Goal: Check status

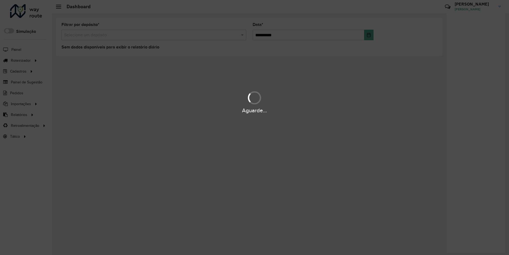
click at [19, 115] on div "Aguarde..." at bounding box center [254, 111] width 509 height 8
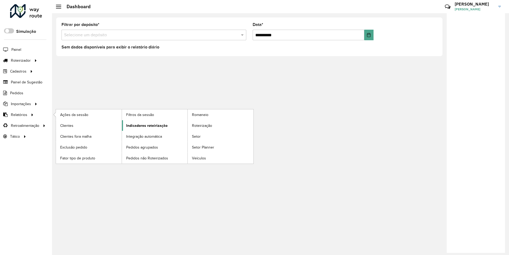
click at [145, 125] on span "Indicadores roteirização" at bounding box center [146, 126] width 41 height 6
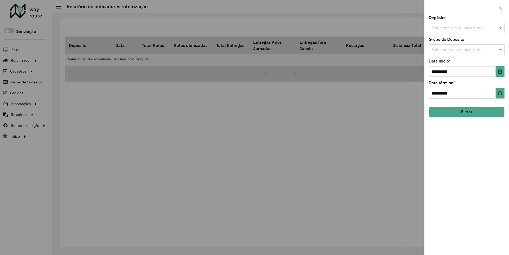
click at [501, 28] on span at bounding box center [501, 28] width 7 height 6
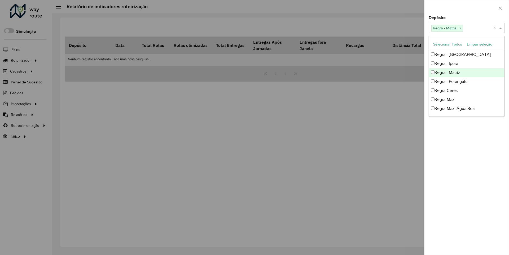
click at [466, 8] on div at bounding box center [466, 8] width 84 height 16
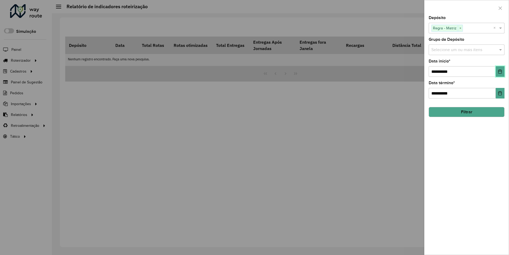
click at [500, 71] on icon "Choose Date" at bounding box center [499, 71] width 3 height 4
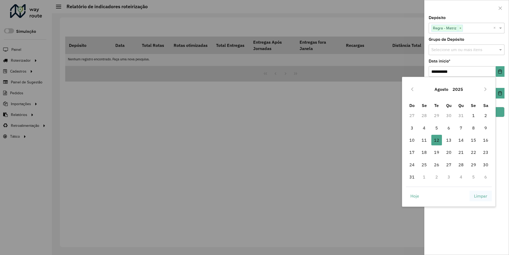
click at [481, 196] on span "Limpar" at bounding box center [480, 196] width 13 height 6
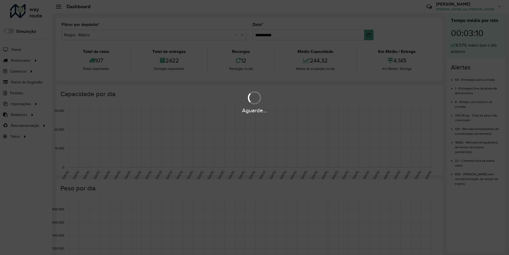
click at [19, 115] on div "Aguarde..." at bounding box center [254, 111] width 509 height 8
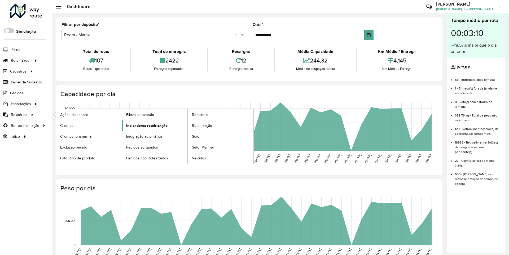
click at [145, 125] on span "Indicadores roteirização" at bounding box center [146, 126] width 41 height 6
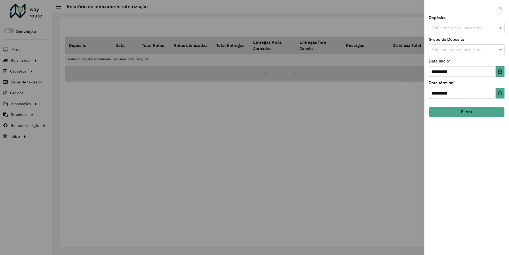
click at [501, 28] on span at bounding box center [501, 28] width 7 height 6
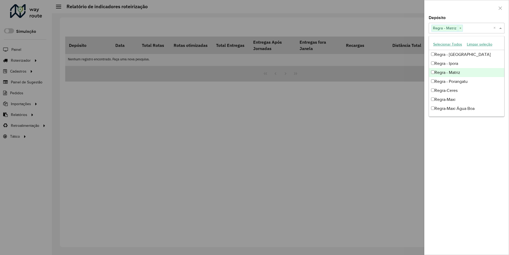
click at [466, 8] on div at bounding box center [466, 8] width 84 height 16
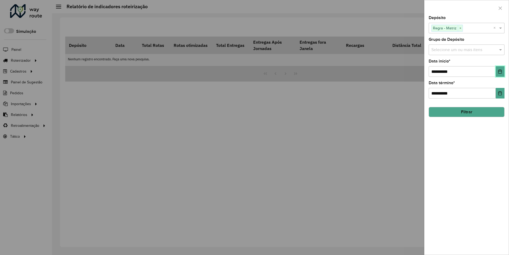
click at [500, 71] on icon "Choose Date" at bounding box center [499, 71] width 3 height 4
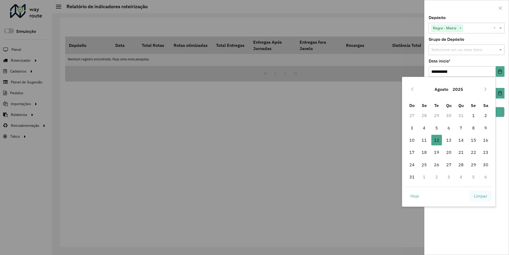
click at [481, 196] on span "Limpar" at bounding box center [480, 196] width 13 height 6
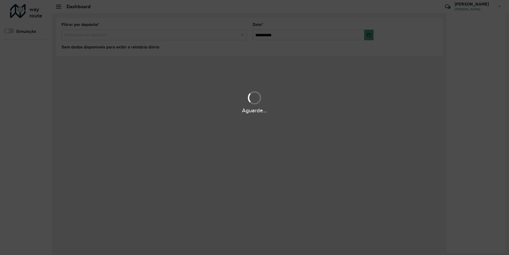
click at [19, 115] on div "Aguarde..." at bounding box center [254, 111] width 509 height 8
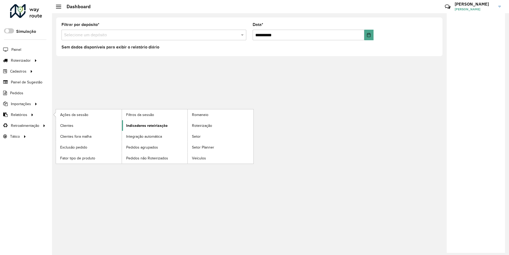
click at [145, 125] on span "Indicadores roteirização" at bounding box center [146, 126] width 41 height 6
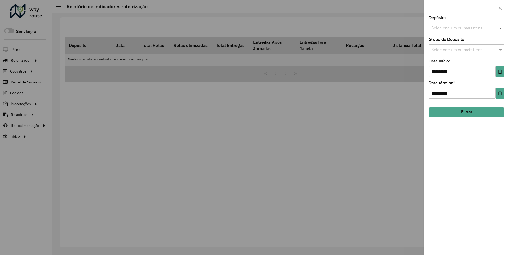
click at [501, 28] on span at bounding box center [501, 28] width 7 height 6
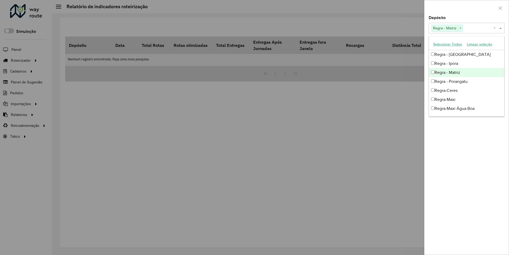
click at [466, 8] on div at bounding box center [466, 8] width 84 height 16
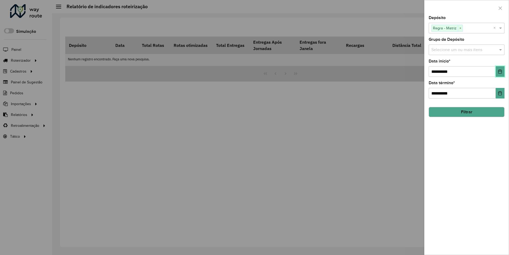
click at [500, 71] on icon "Choose Date" at bounding box center [499, 71] width 3 height 4
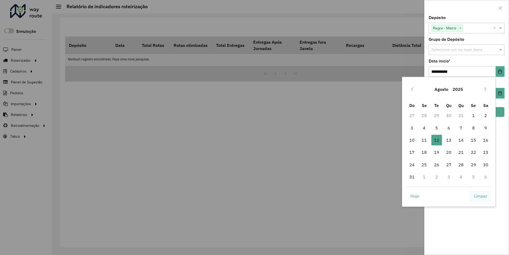
click at [481, 196] on span "Limpar" at bounding box center [480, 196] width 13 height 6
